Goal: Transaction & Acquisition: Book appointment/travel/reservation

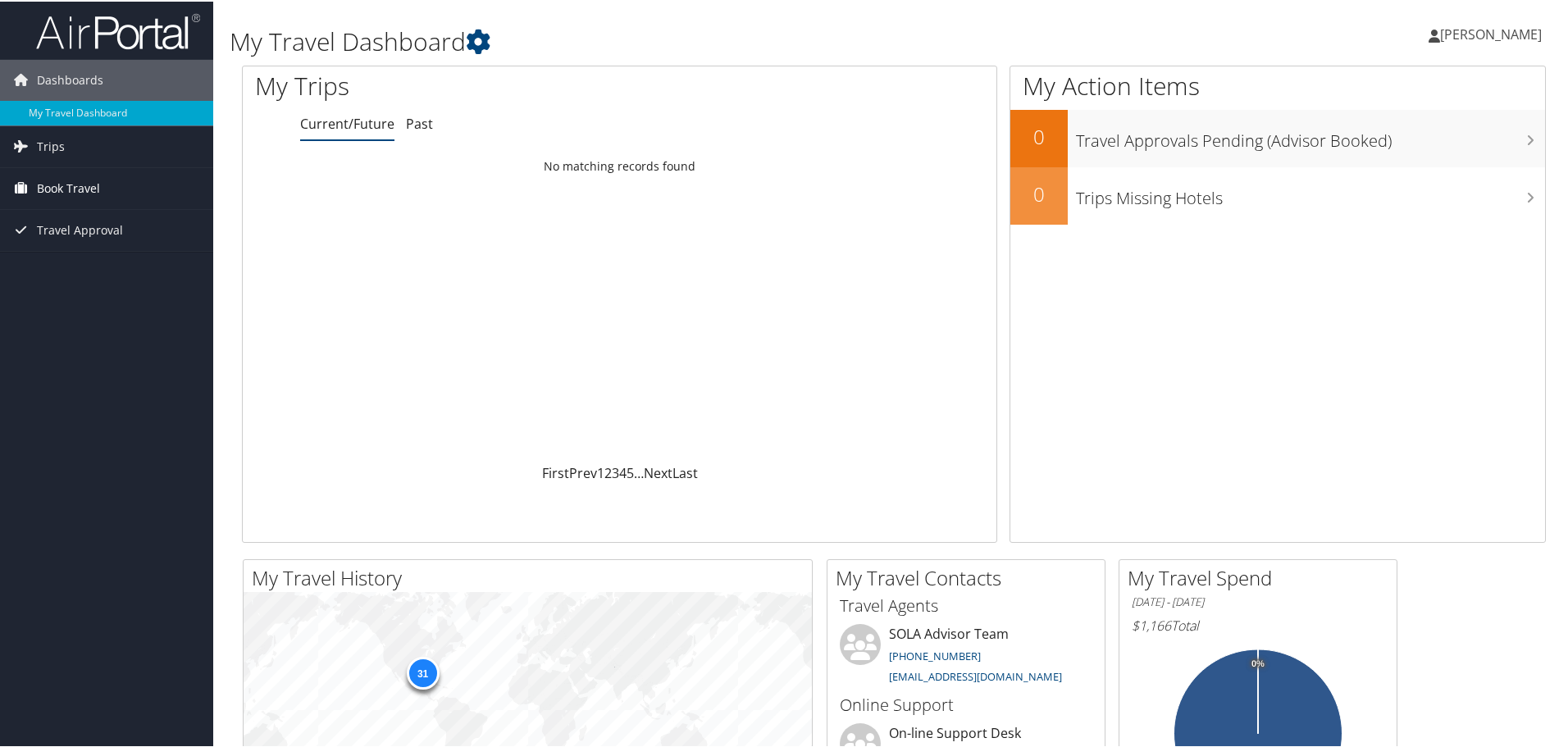
click at [65, 187] on span "Book Travel" at bounding box center [68, 187] width 63 height 41
click at [59, 247] on link "Book/Manage Online Trips" at bounding box center [106, 245] width 213 height 25
click at [74, 190] on span "Book Travel" at bounding box center [68, 187] width 63 height 41
click at [75, 248] on link "Book/Manage Online Trips" at bounding box center [106, 245] width 213 height 25
